Goal: Information Seeking & Learning: Learn about a topic

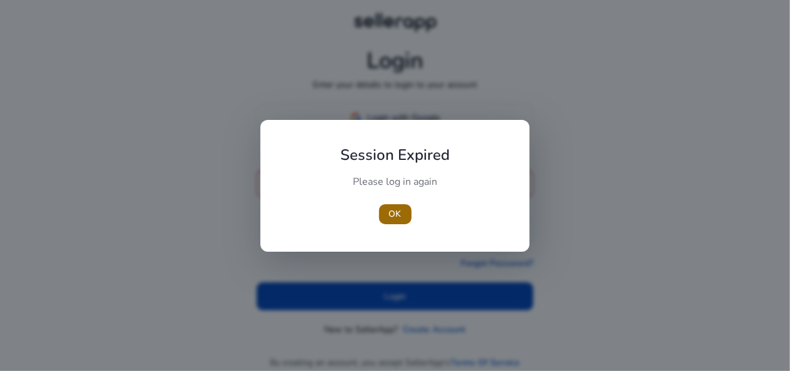
click at [399, 209] on span "OK" at bounding box center [395, 213] width 12 height 13
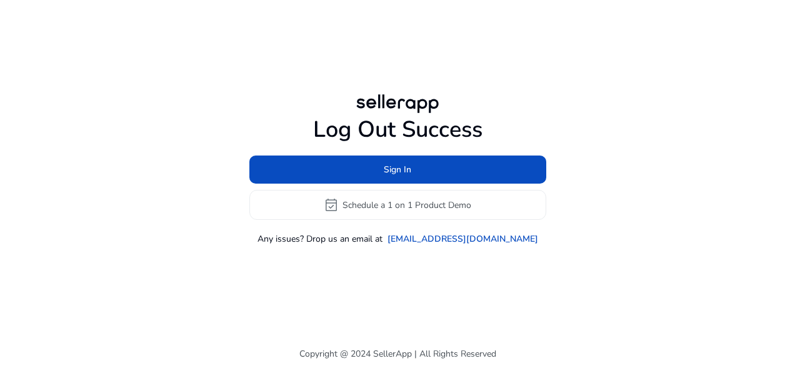
click at [371, 113] on div at bounding box center [397, 103] width 90 height 25
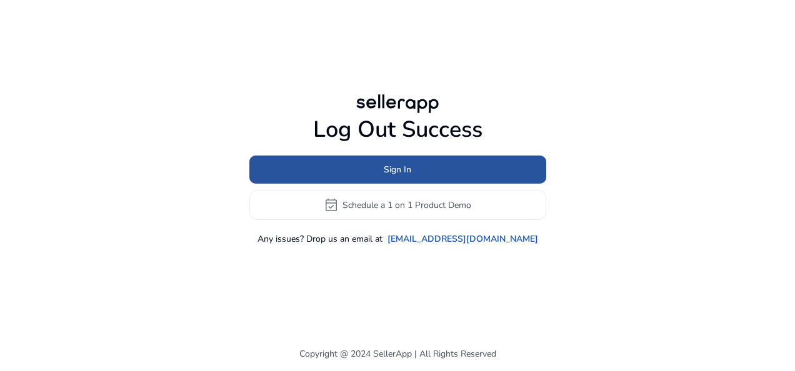
click at [372, 168] on span at bounding box center [397, 170] width 297 height 30
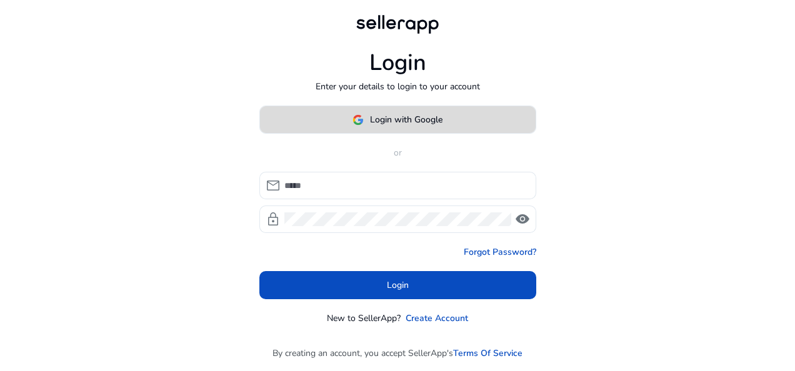
click at [380, 121] on span "Login with Google" at bounding box center [406, 119] width 72 height 13
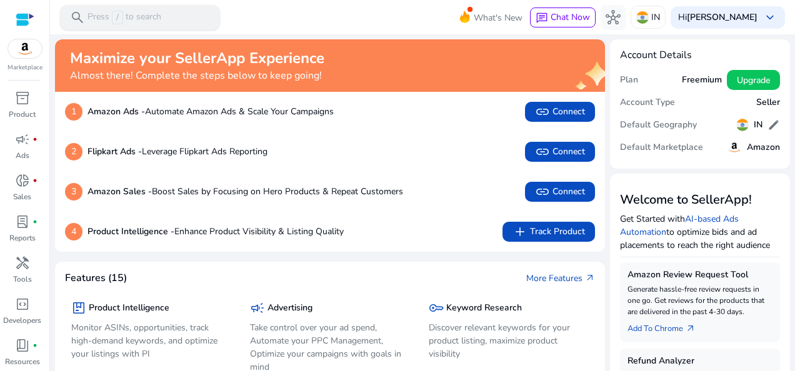
click at [137, 21] on p "Press / to search" at bounding box center [124, 18] width 74 height 14
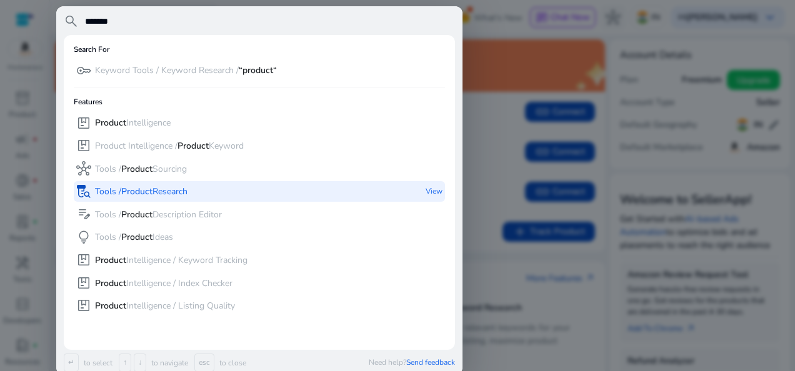
type input "*******"
click at [149, 194] on b "Product" at bounding box center [136, 192] width 31 height 12
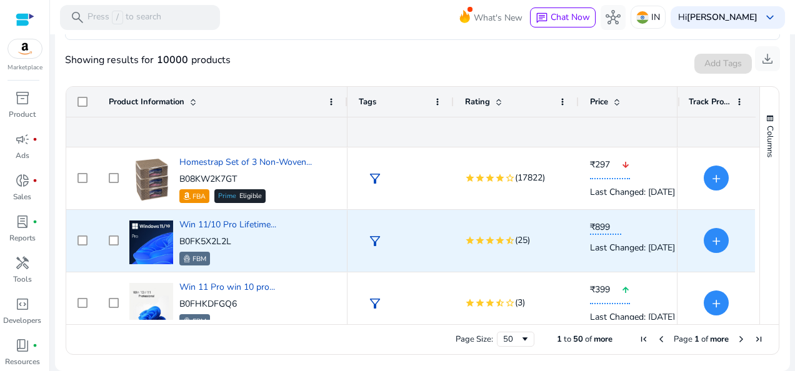
scroll to position [246, 0]
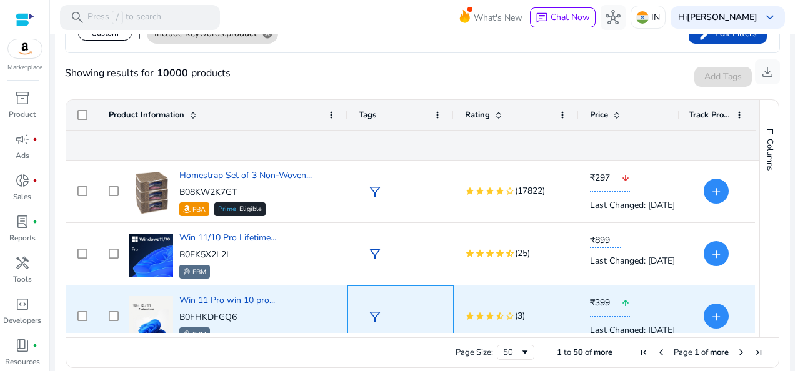
drag, startPoint x: 394, startPoint y: 331, endPoint x: 401, endPoint y: 331, distance: 7.5
click at [401, 331] on div "filter_alt" at bounding box center [401, 316] width 84 height 61
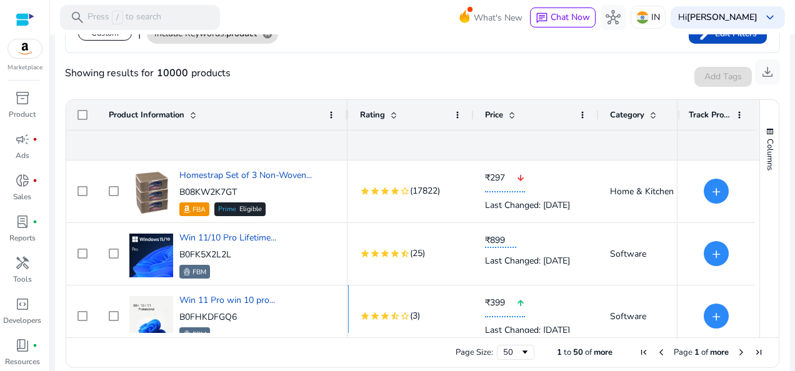
scroll to position [0, 96]
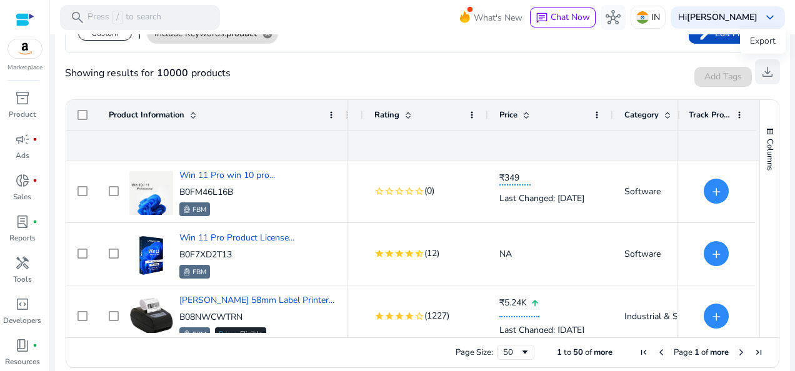
click at [762, 73] on span "download" at bounding box center [767, 71] width 15 height 15
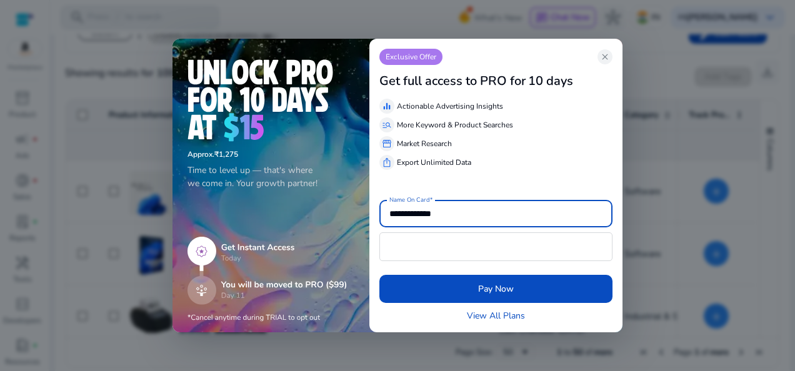
click at [608, 60] on span "close" at bounding box center [605, 57] width 10 height 10
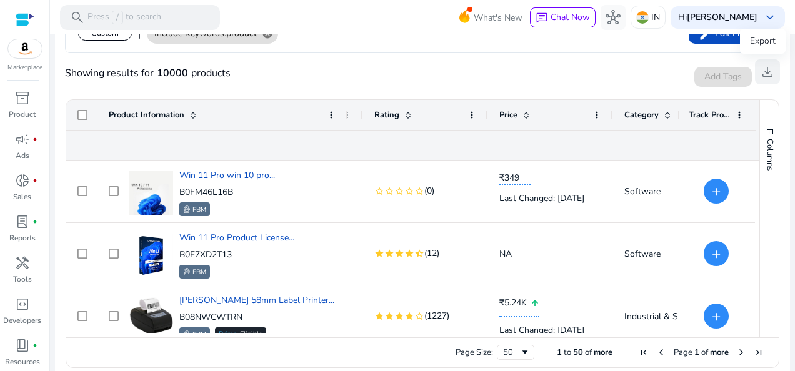
click at [760, 75] on span "download" at bounding box center [767, 71] width 15 height 15
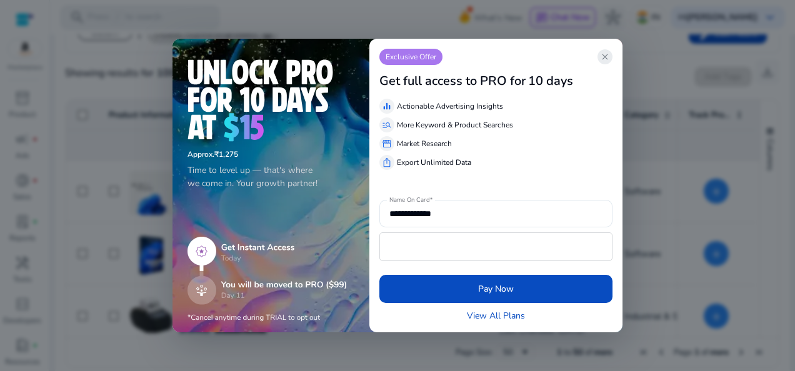
click at [612, 59] on app-icon "close" at bounding box center [604, 56] width 15 height 15
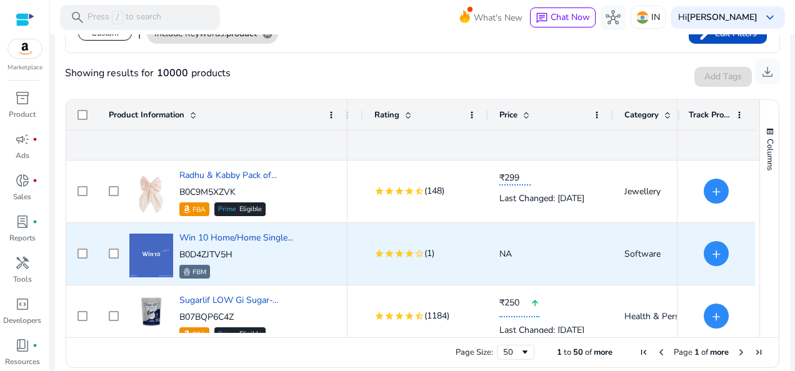
scroll to position [2923, 0]
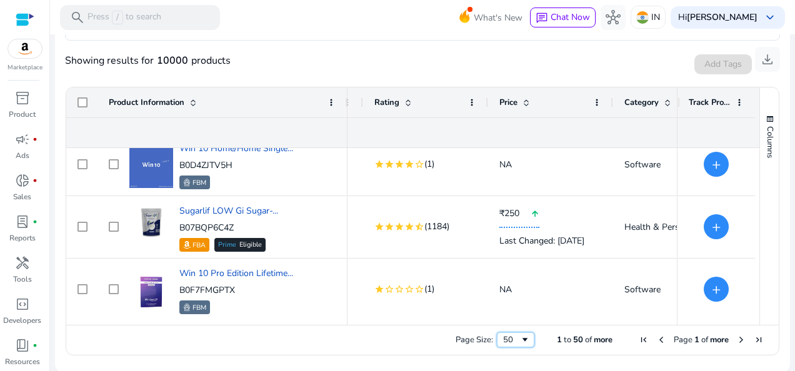
click at [505, 338] on div "50" at bounding box center [511, 339] width 17 height 11
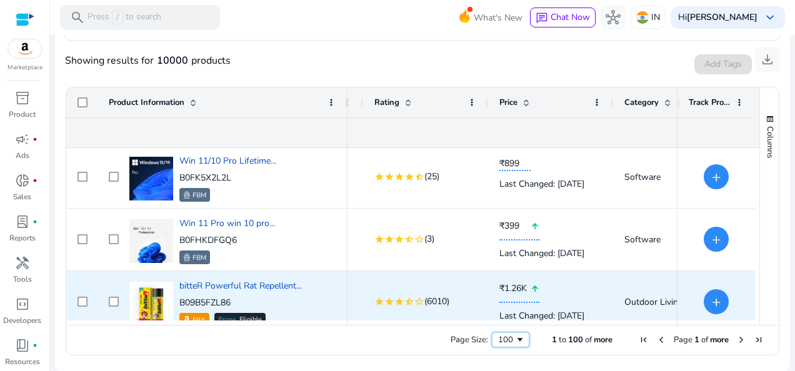
scroll to position [3264, 0]
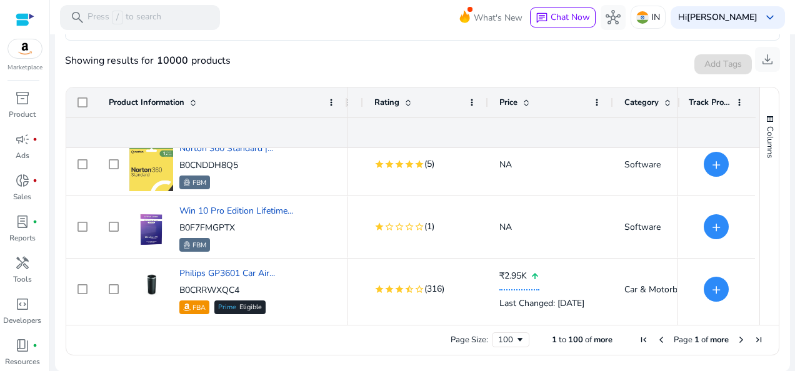
click at [739, 336] on span "Next Page" at bounding box center [741, 340] width 10 height 10
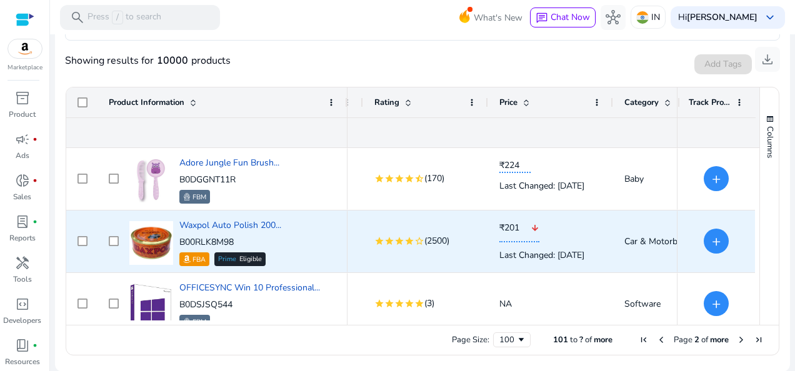
scroll to position [1177, 0]
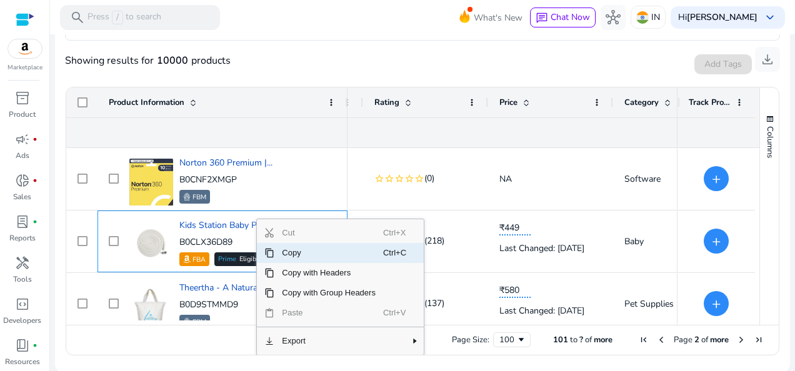
click at [282, 250] on span "Copy" at bounding box center [328, 253] width 109 height 20
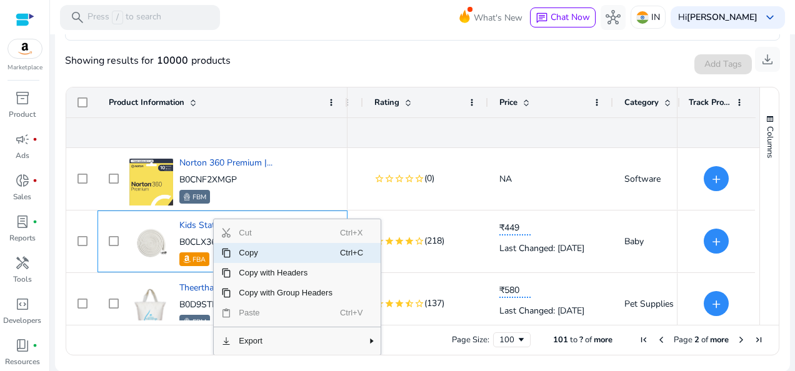
click at [246, 250] on span "Copy" at bounding box center [285, 253] width 109 height 20
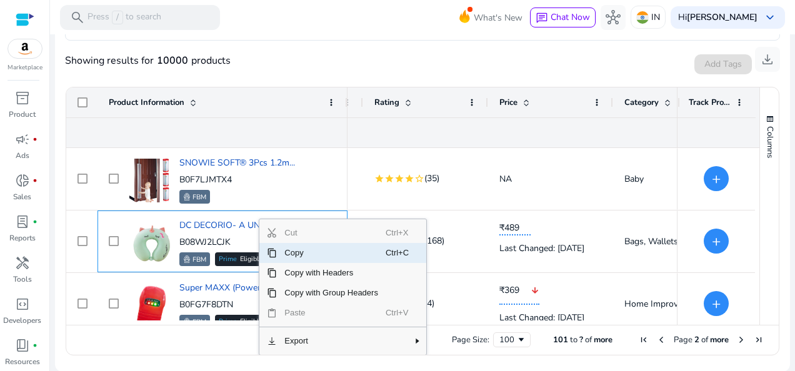
click at [286, 257] on span "Copy" at bounding box center [331, 253] width 109 height 20
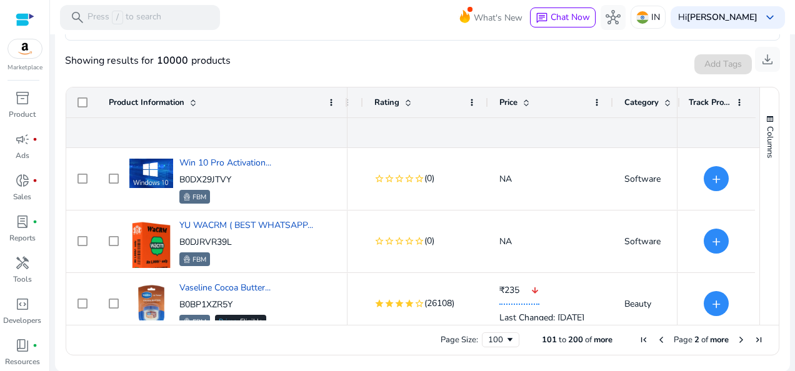
scroll to position [4124, 0]
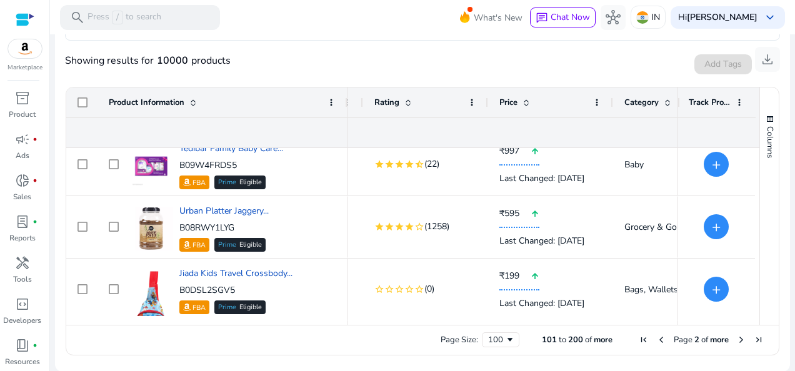
click at [736, 339] on span "Next Page" at bounding box center [741, 340] width 10 height 10
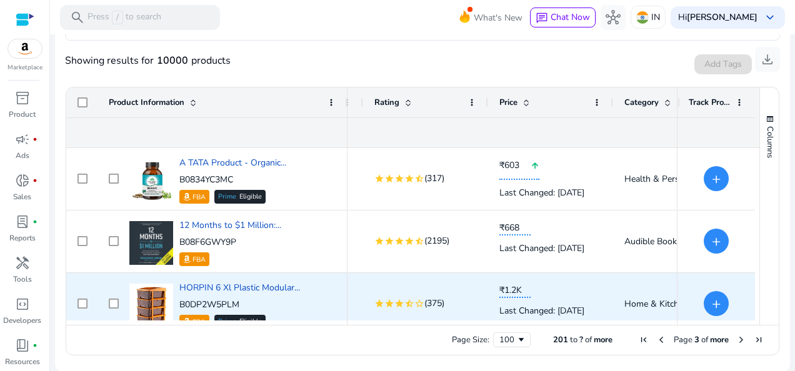
scroll to position [562, 0]
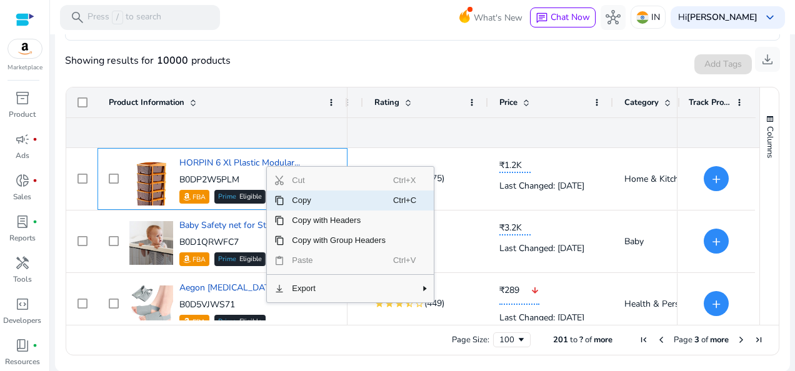
click at [318, 201] on span "Copy" at bounding box center [338, 201] width 109 height 20
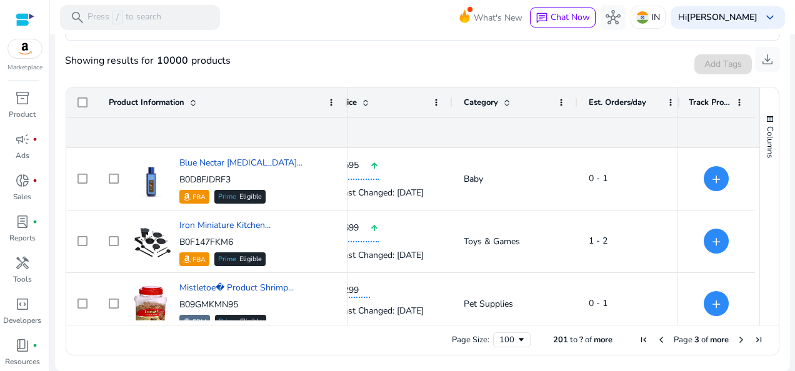
scroll to position [0, 312]
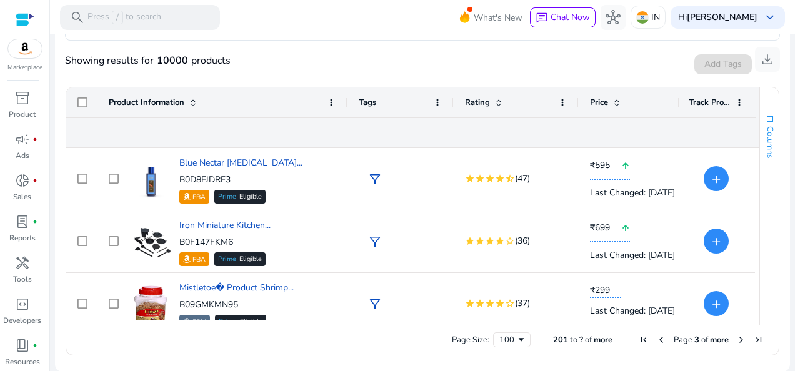
click at [765, 140] on span "Columns" at bounding box center [769, 142] width 11 height 32
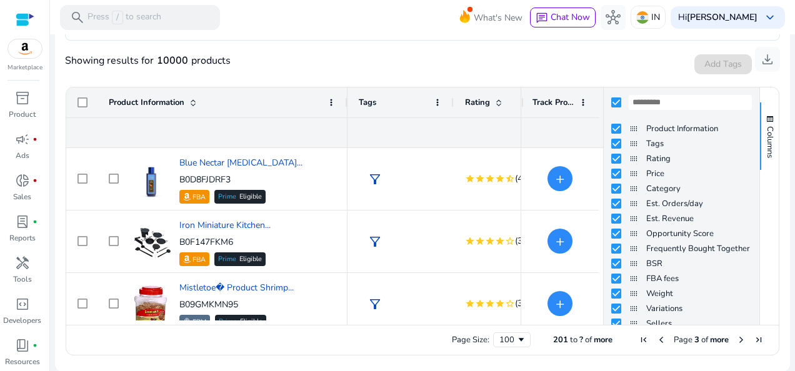
click at [782, 125] on ag-grid-angular "Press SPACE to select this row. Drag here to set row groups Rating Price Est. O…" at bounding box center [423, 221] width 734 height 281
click at [764, 131] on span "Columns" at bounding box center [769, 142] width 11 height 32
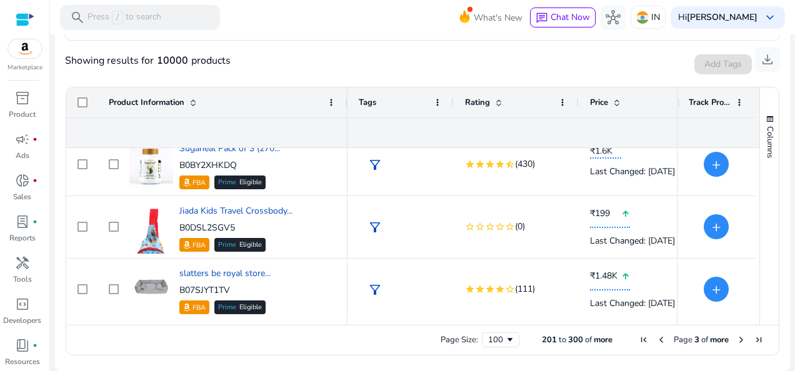
click at [737, 340] on span "Next Page" at bounding box center [741, 340] width 10 height 10
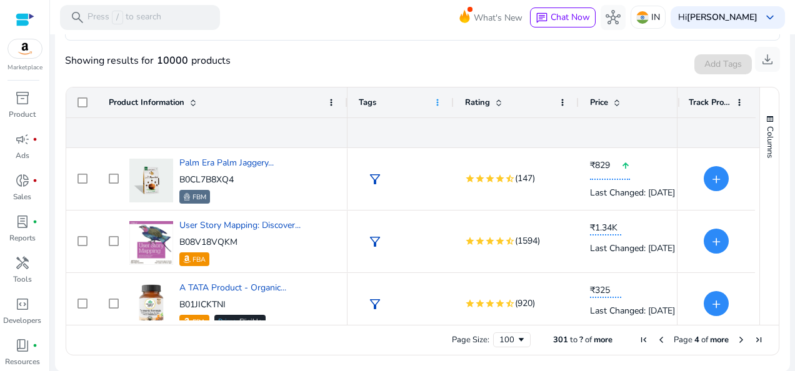
click at [441, 104] on span at bounding box center [437, 102] width 10 height 10
click at [425, 64] on div "Showing results for 10000 products Add Tags Track Product download" at bounding box center [422, 61] width 715 height 40
drag, startPoint x: 385, startPoint y: 104, endPoint x: 412, endPoint y: 105, distance: 27.5
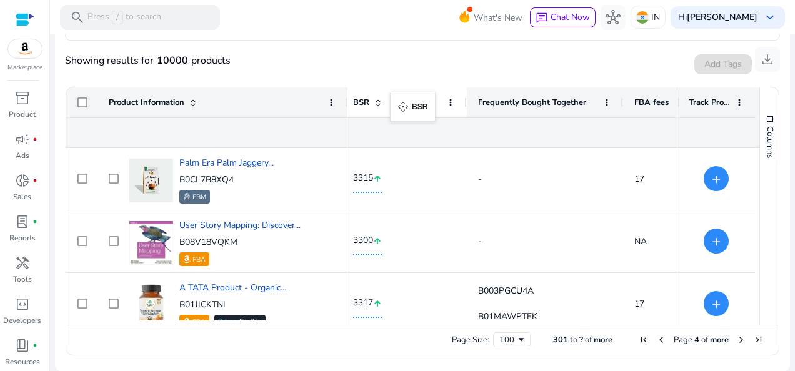
drag, startPoint x: 569, startPoint y: 106, endPoint x: 394, endPoint y: 99, distance: 174.5
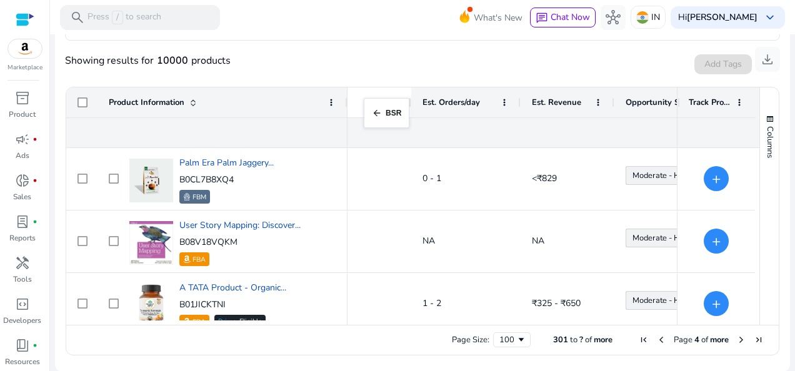
drag, startPoint x: 631, startPoint y: 102, endPoint x: 370, endPoint y: 106, distance: 261.2
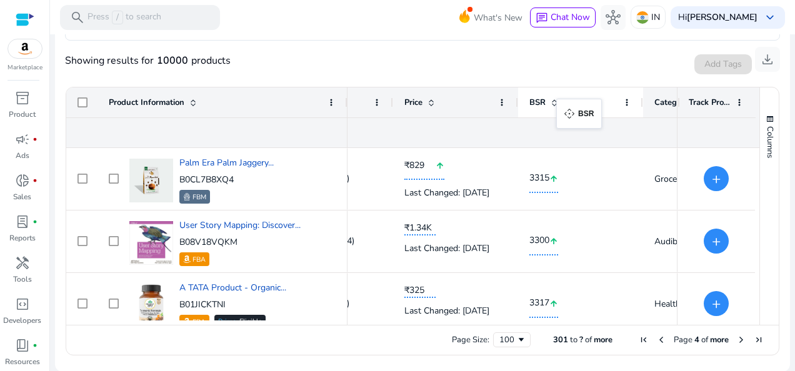
drag, startPoint x: 654, startPoint y: 102, endPoint x: 562, endPoint y: 106, distance: 92.0
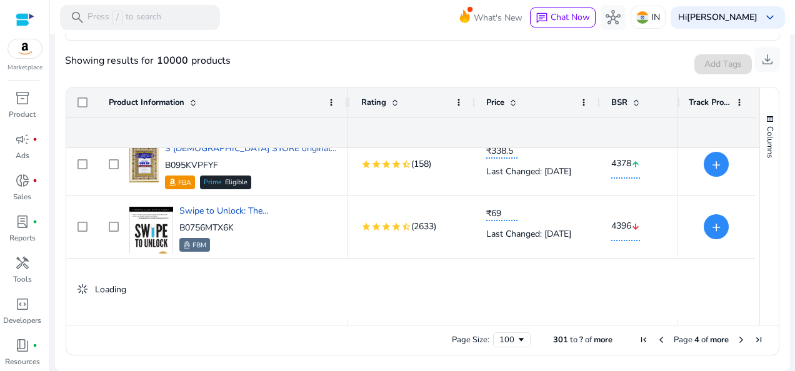
click at [736, 340] on span "Next Page" at bounding box center [741, 340] width 10 height 10
click at [736, 339] on span "Next Page" at bounding box center [741, 340] width 10 height 10
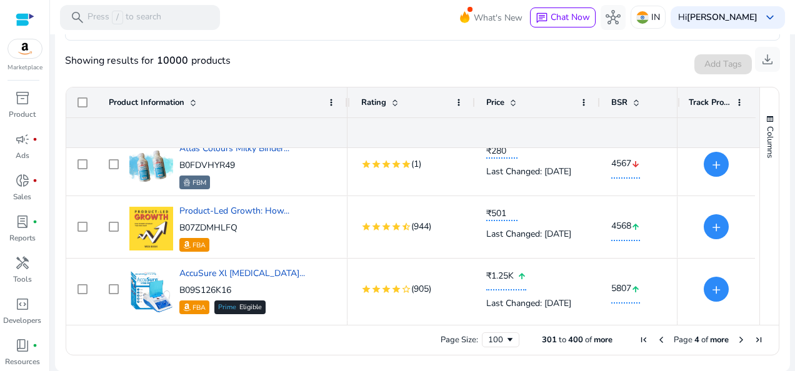
click at [736, 342] on span "Next Page" at bounding box center [741, 340] width 10 height 10
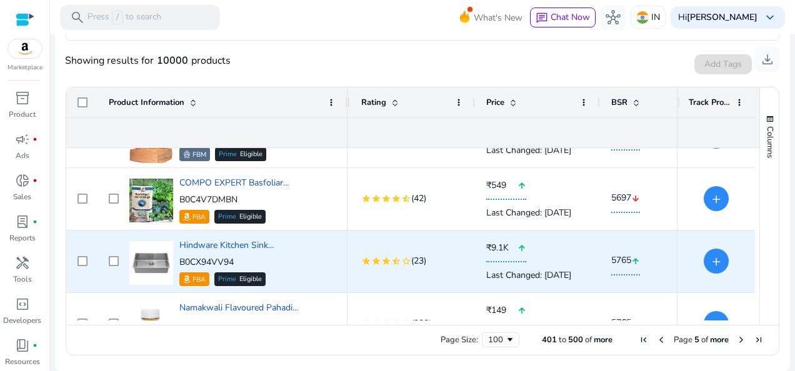
scroll to position [5564, 0]
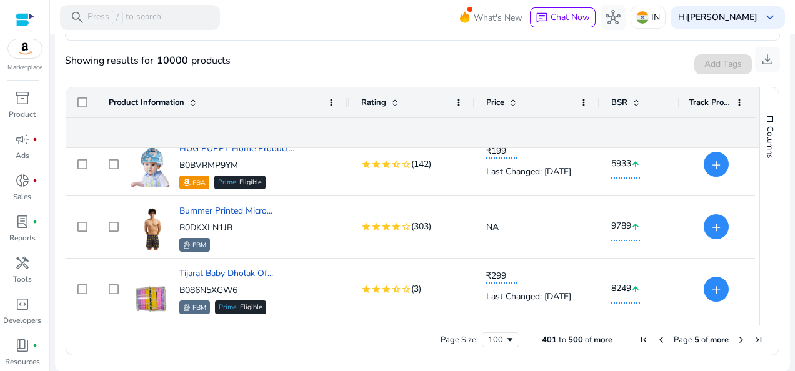
click at [634, 100] on span at bounding box center [636, 102] width 10 height 10
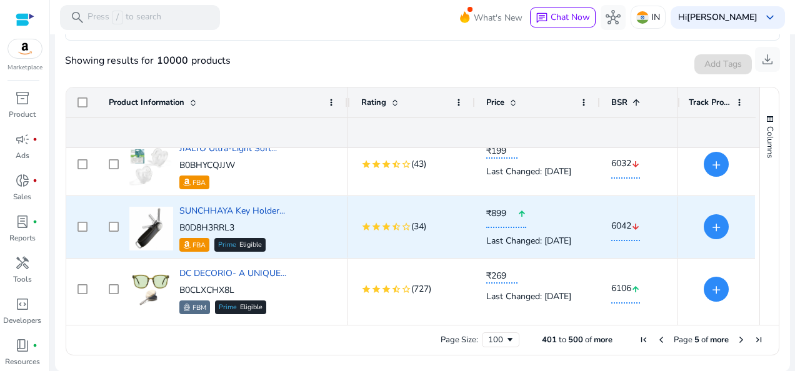
scroll to position [6013, 0]
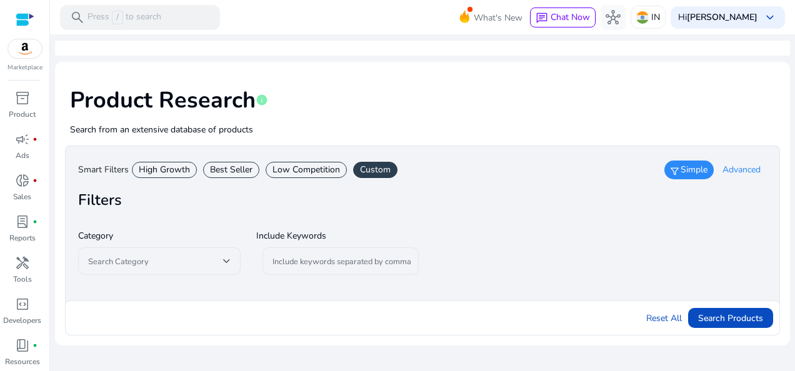
click at [697, 174] on span "Simple" at bounding box center [693, 170] width 27 height 12
click at [681, 172] on span "Simple" at bounding box center [693, 170] width 27 height 12
click at [229, 256] on div at bounding box center [226, 261] width 7 height 15
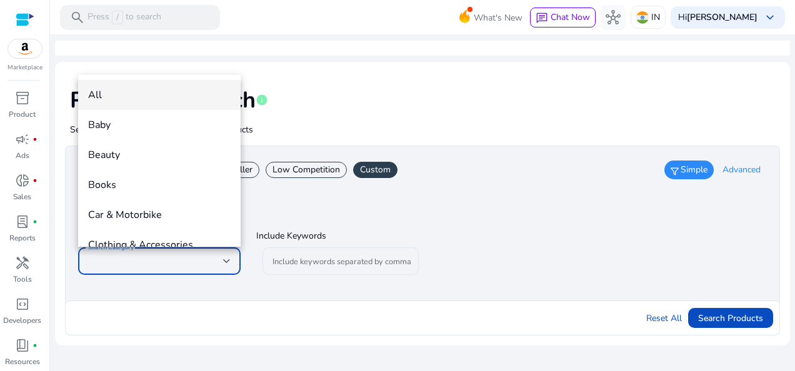
click at [376, 286] on div at bounding box center [397, 185] width 795 height 371
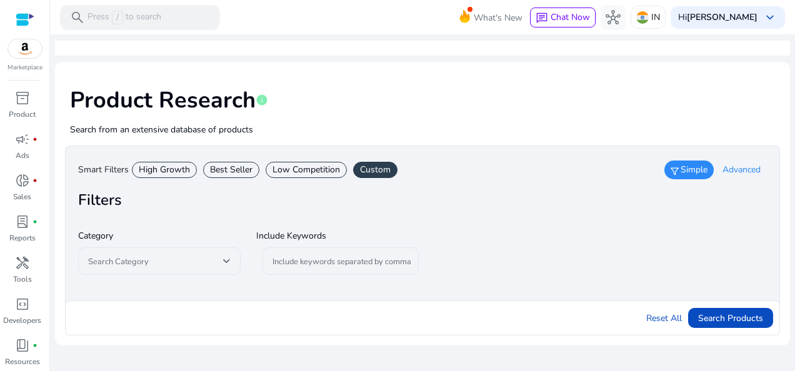
click at [748, 169] on span "Advanced" at bounding box center [741, 170] width 38 height 12
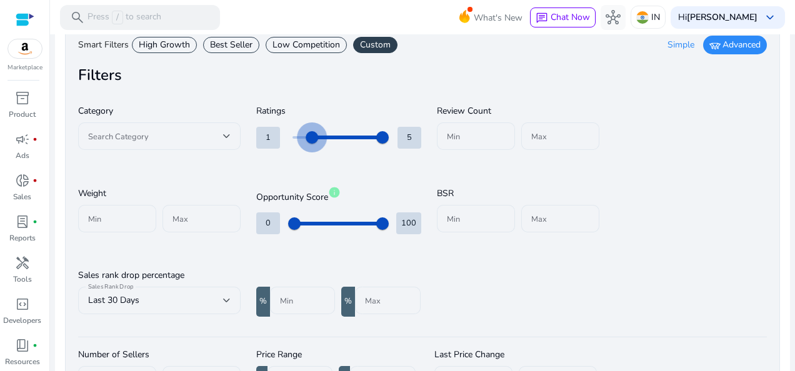
type input "*"
drag, startPoint x: 296, startPoint y: 137, endPoint x: 288, endPoint y: 144, distance: 9.8
click at [288, 144] on input "range" at bounding box center [338, 137] width 118 height 27
click at [474, 136] on input "Min" at bounding box center [476, 136] width 58 height 14
click at [532, 127] on div at bounding box center [560, 135] width 58 height 27
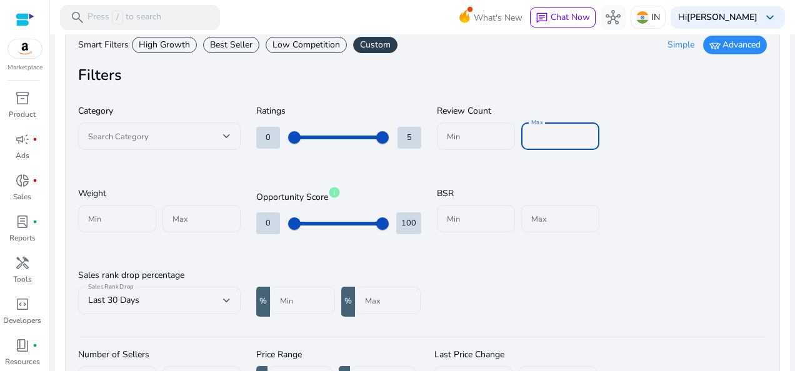
type input "***"
click at [660, 172] on div "Category Search Category Ratings 0 5 Review Count [PERSON_NAME] *** Weight Min …" at bounding box center [422, 212] width 689 height 231
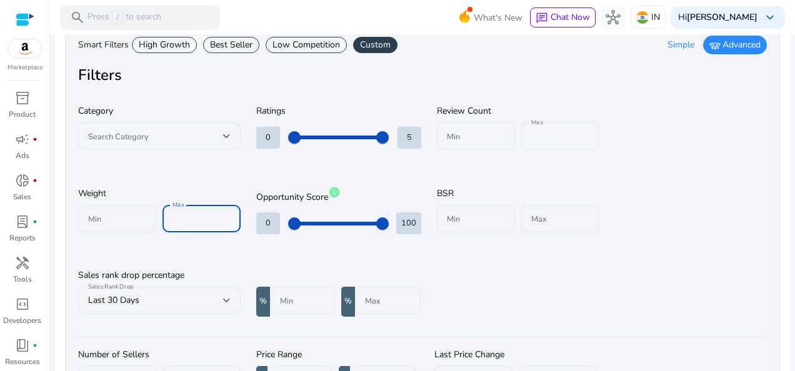
click at [185, 224] on input "Max" at bounding box center [201, 219] width 58 height 14
type input "*"
click at [584, 273] on div "Category Search Category Ratings 0 5 Review Count [PERSON_NAME] *** Weight Min …" at bounding box center [422, 212] width 689 height 231
click at [194, 216] on input "Max" at bounding box center [201, 219] width 58 height 14
type input "****"
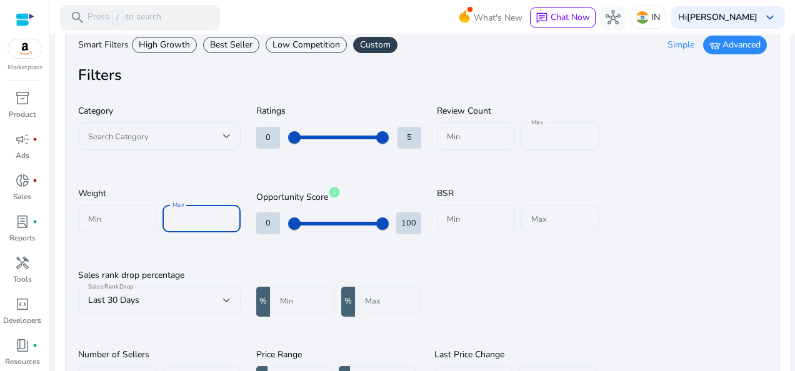
click at [592, 271] on div "Category Search Category Ratings 0 5 Review Count [PERSON_NAME] *** Weight Min …" at bounding box center [422, 212] width 689 height 231
click at [541, 217] on input "Max" at bounding box center [560, 219] width 58 height 14
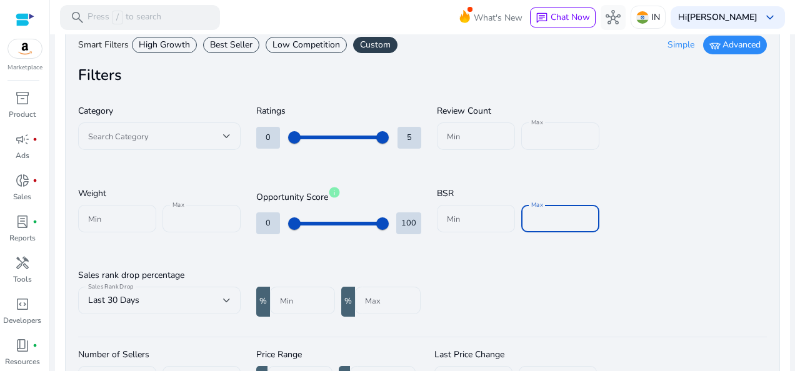
type input "****"
click at [591, 277] on div "Category Search Category Ratings 0 5 Review Count [PERSON_NAME] *** Weight Min …" at bounding box center [422, 212] width 689 height 231
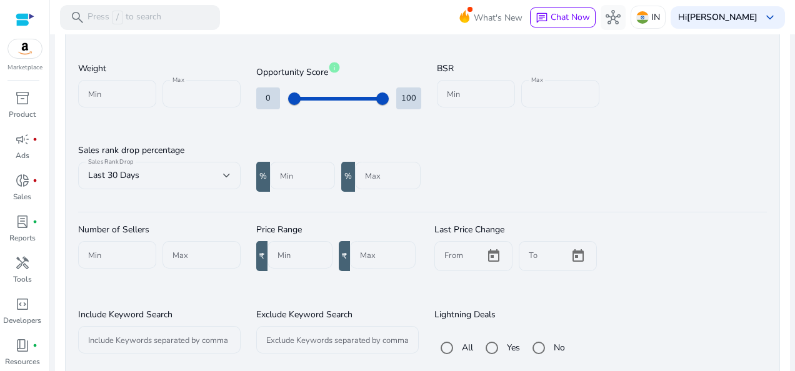
click at [377, 259] on input "Max" at bounding box center [382, 255] width 45 height 14
type input "***"
click at [299, 251] on input "Min" at bounding box center [299, 255] width 45 height 14
type input "***"
click at [724, 231] on div "Number of Sellers Min Max Price Range ₹ Min *** ₹ Max *** Last Price Change Fro…" at bounding box center [422, 329] width 689 height 227
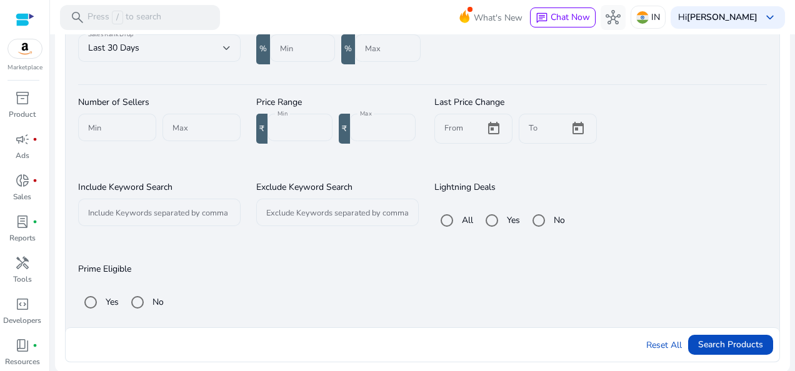
scroll to position [378, 0]
click at [731, 341] on span "Search Products" at bounding box center [730, 343] width 65 height 13
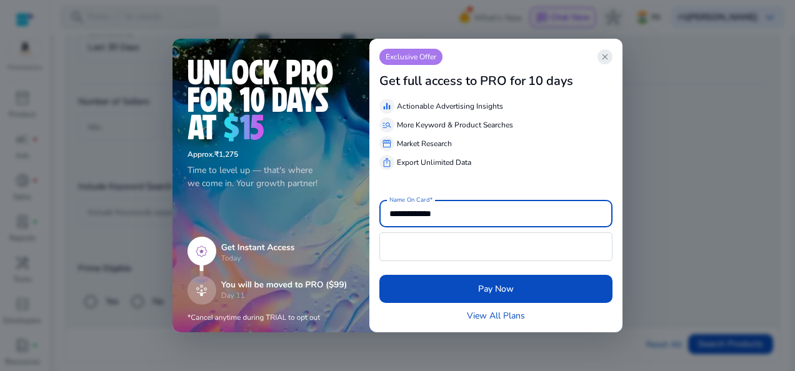
click at [605, 59] on span "close" at bounding box center [605, 57] width 10 height 10
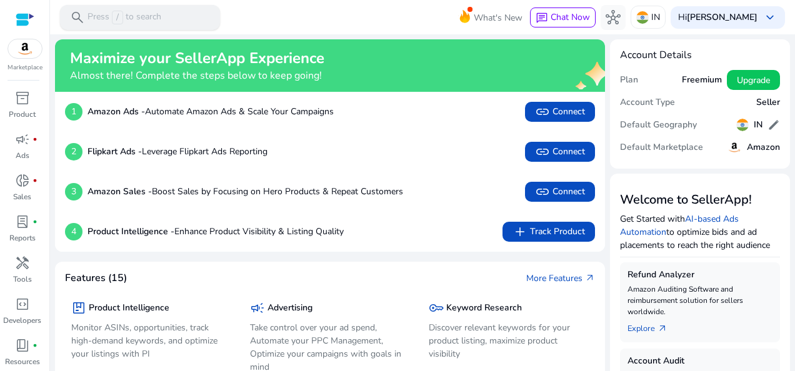
click at [144, 17] on p "Press / to search" at bounding box center [124, 18] width 74 height 14
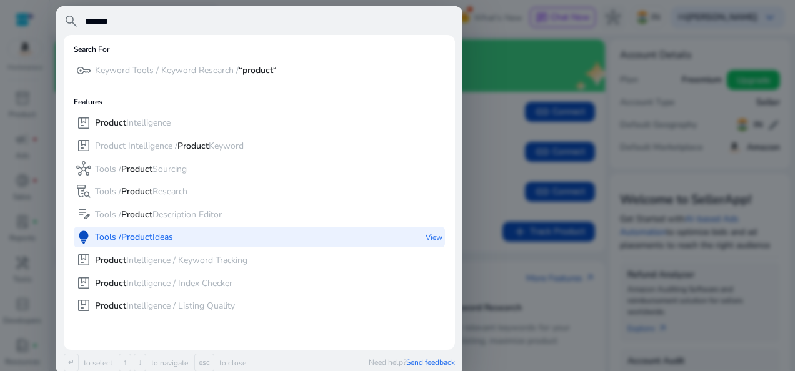
type input "*******"
click at [185, 231] on div "lightbulb Tools / Product Ideas View" at bounding box center [259, 237] width 371 height 21
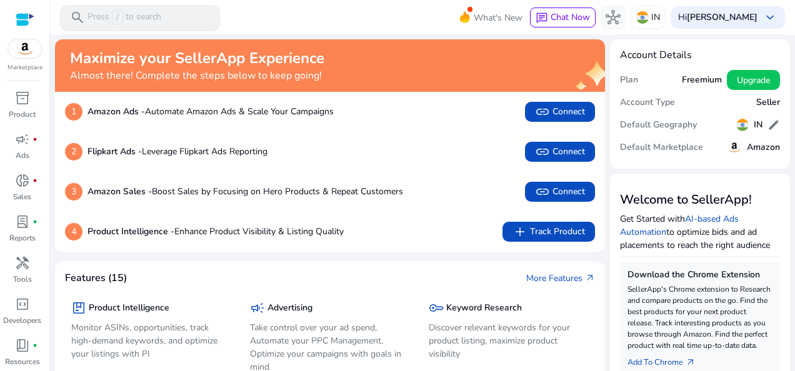
click at [174, 11] on div "search Press / to search" at bounding box center [140, 17] width 160 height 25
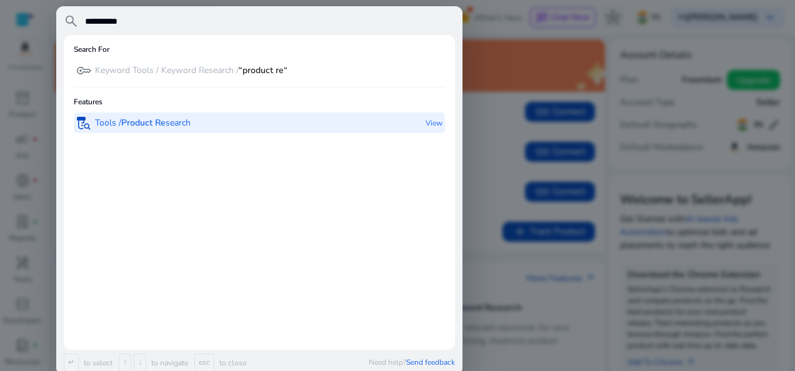
type input "**********"
click at [89, 117] on span "lab_research" at bounding box center [83, 123] width 15 height 15
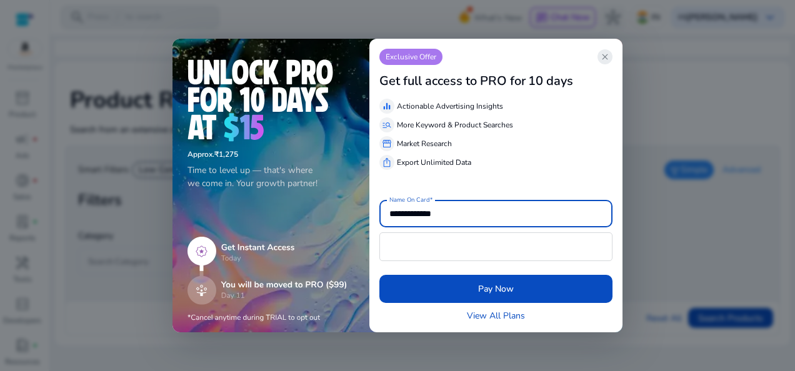
click at [600, 55] on span "close" at bounding box center [605, 57] width 10 height 10
